Goal: Find specific page/section: Find specific page/section

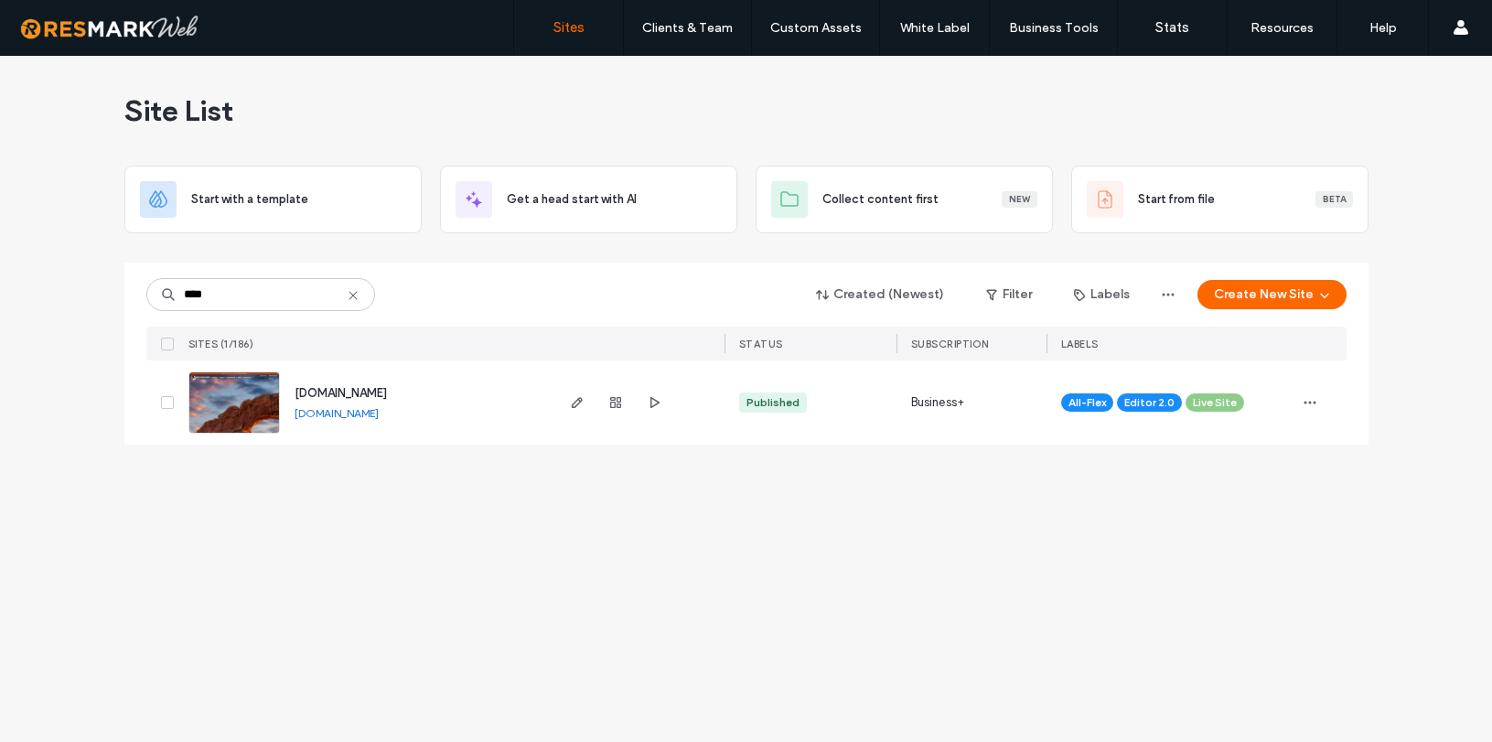
type input "****"
click at [366, 389] on span "www.fsguides.com" at bounding box center [341, 393] width 92 height 14
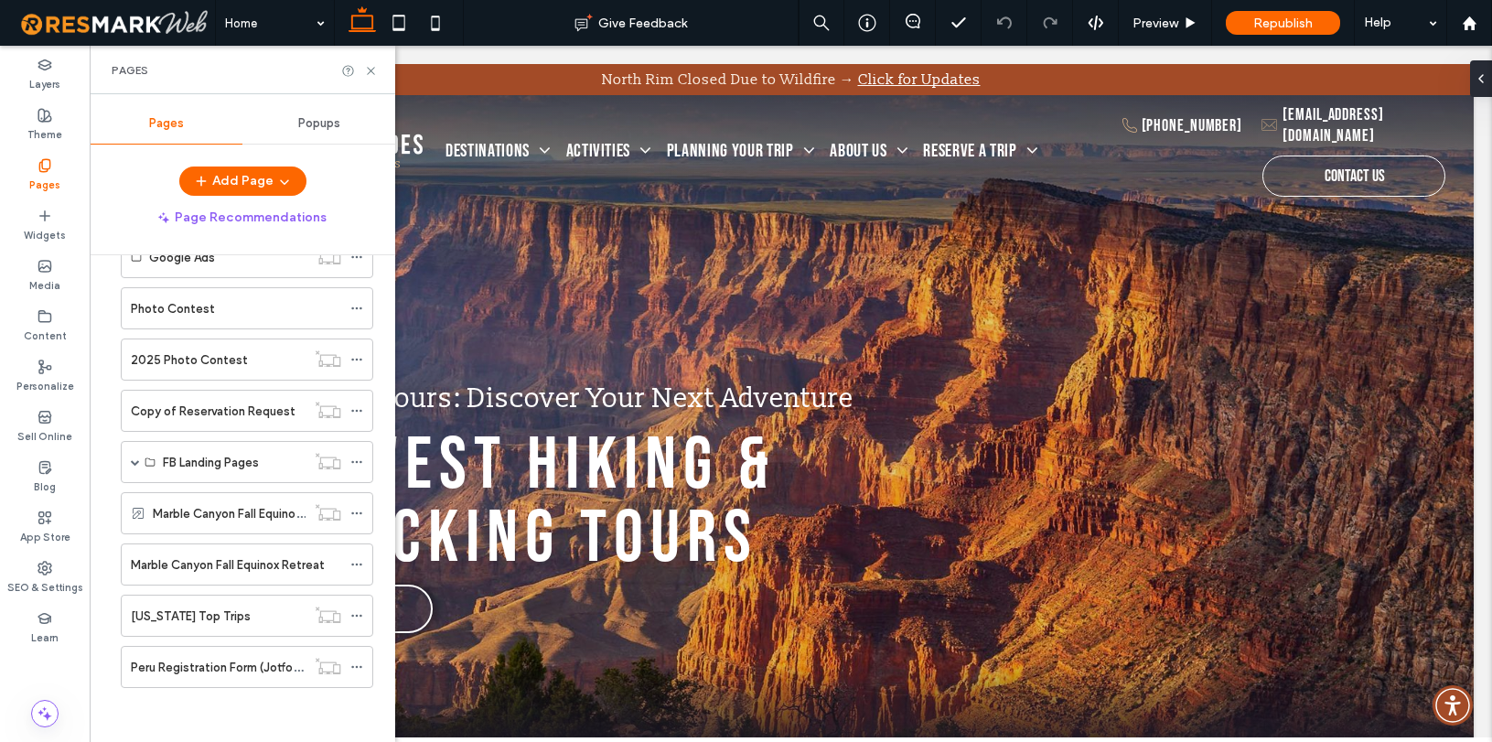
scroll to position [820, 0]
click at [171, 661] on label "Peru Registration Form (Jotform)" at bounding box center [221, 667] width 180 height 32
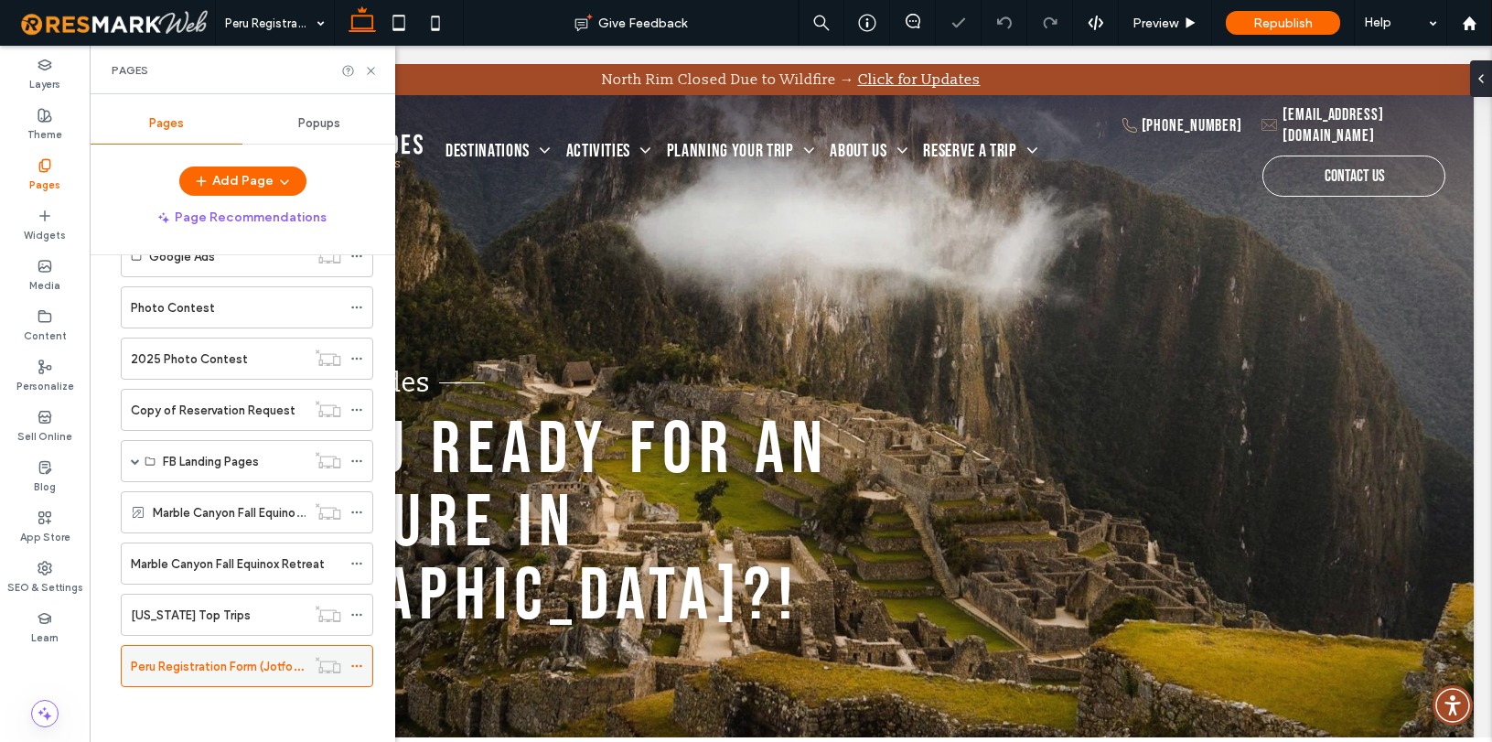
click at [360, 670] on icon at bounding box center [356, 666] width 13 height 13
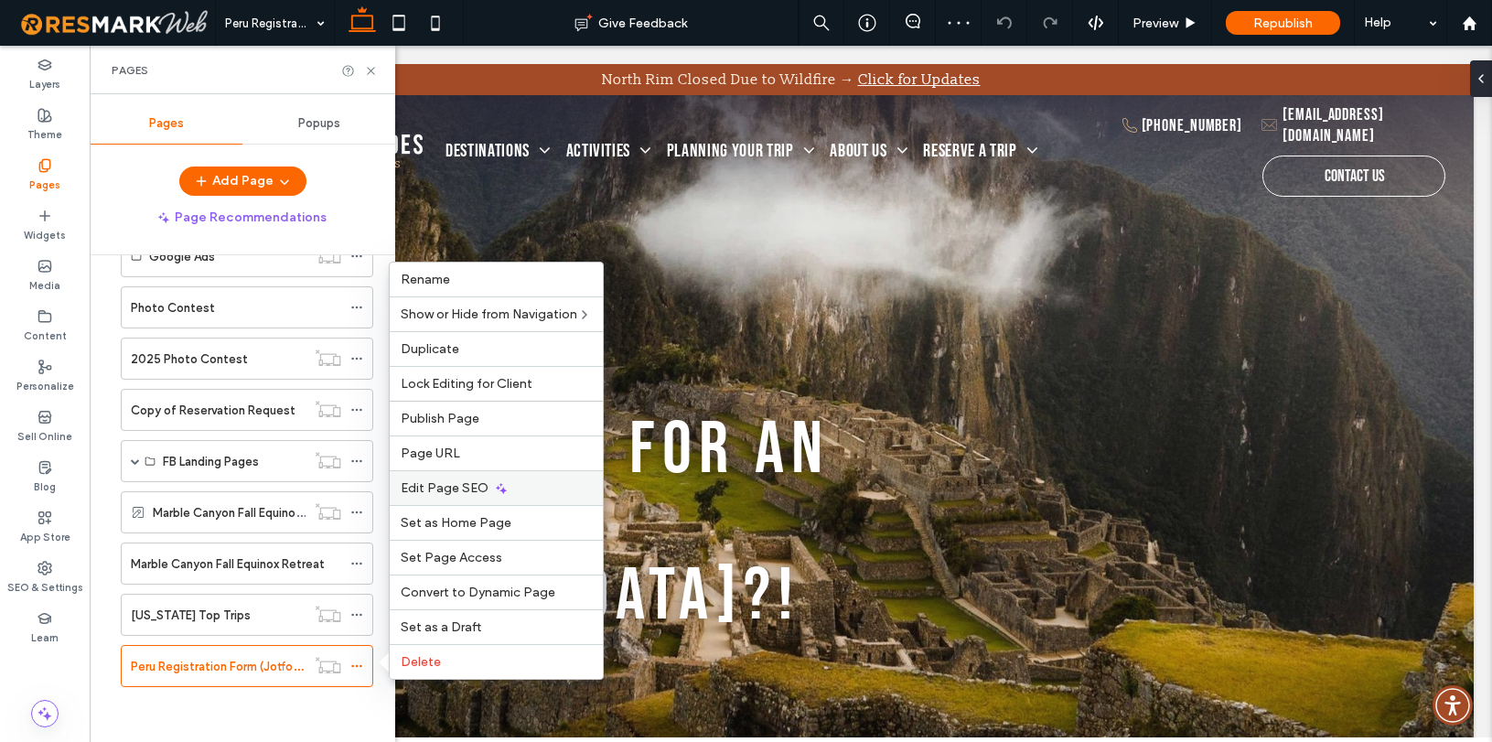
click at [475, 493] on span "Edit Page SEO" at bounding box center [445, 488] width 88 height 16
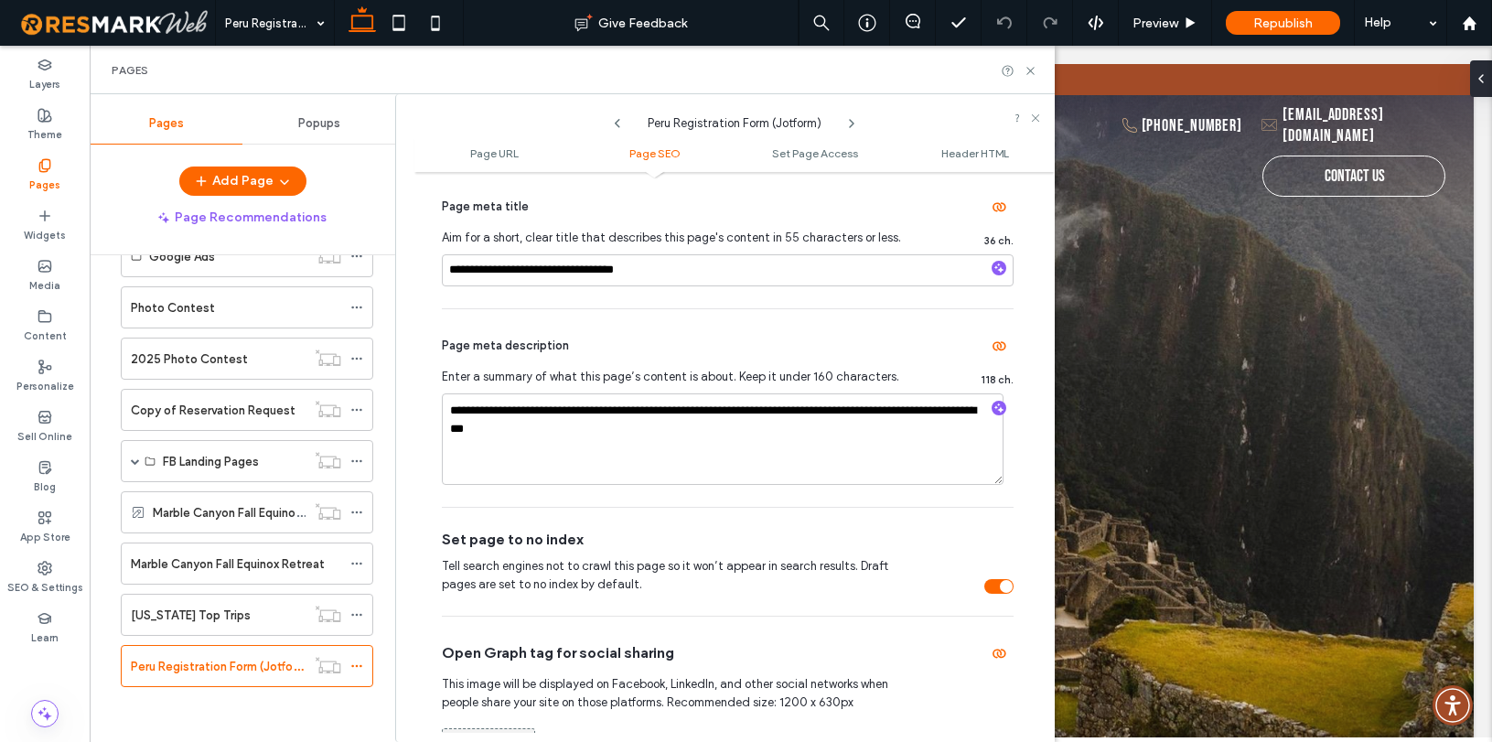
scroll to position [465, 0]
